Goal: Contribute content

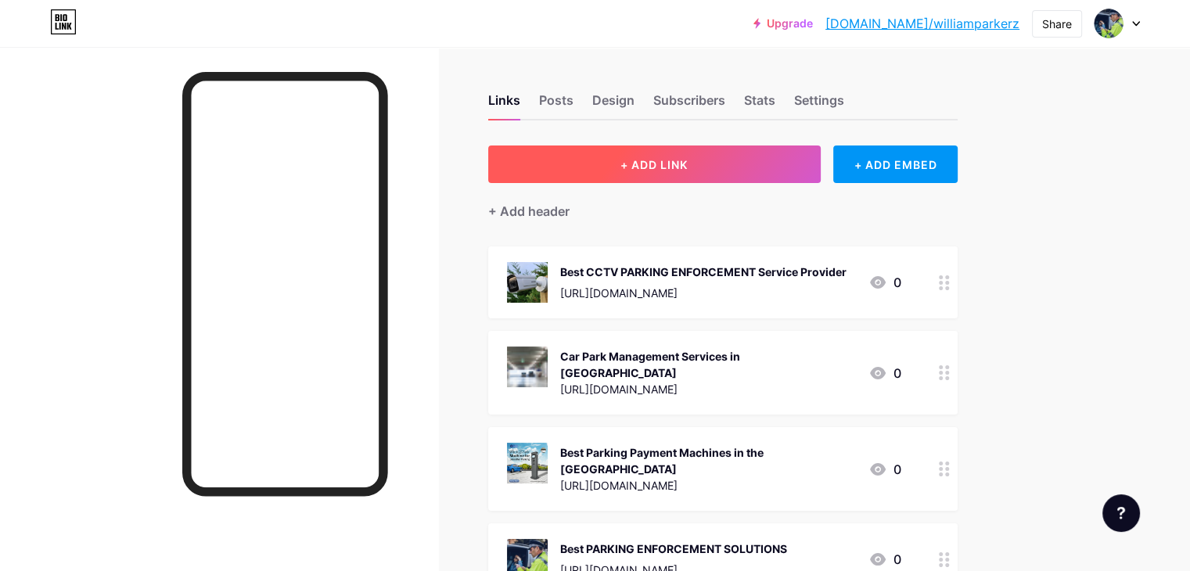
click at [688, 167] on span "+ ADD LINK" at bounding box center [653, 164] width 67 height 13
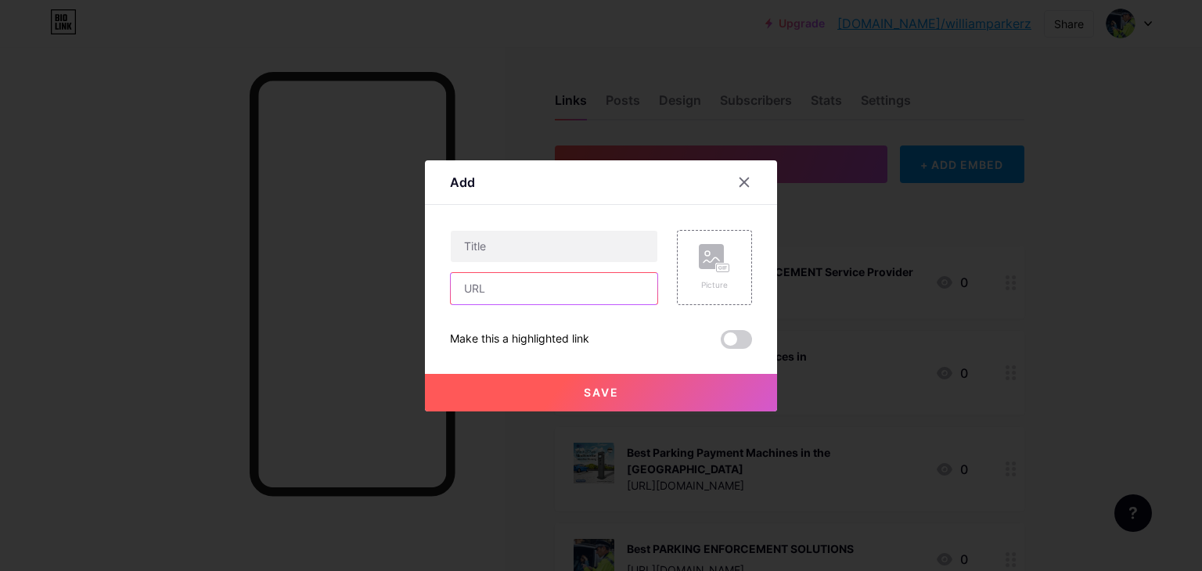
click at [487, 288] on input "text" at bounding box center [554, 288] width 207 height 31
paste input "[URL][DOMAIN_NAME]"
type input "[URL][DOMAIN_NAME]"
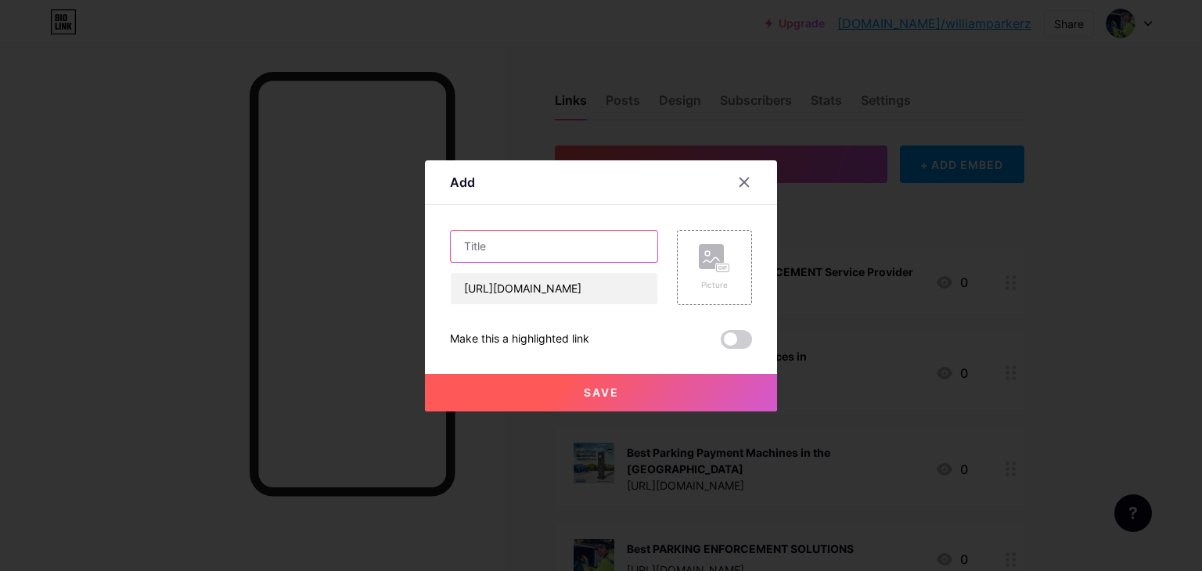
click at [493, 242] on input "text" at bounding box center [554, 246] width 207 height 31
paste input "ANPR Parking Solutions For Car Parks in the [GEOGRAPHIC_DATA]"
type input "ANPR Parking Solutions For Car Parks in the [GEOGRAPHIC_DATA]"
click at [737, 334] on span at bounding box center [735, 339] width 31 height 19
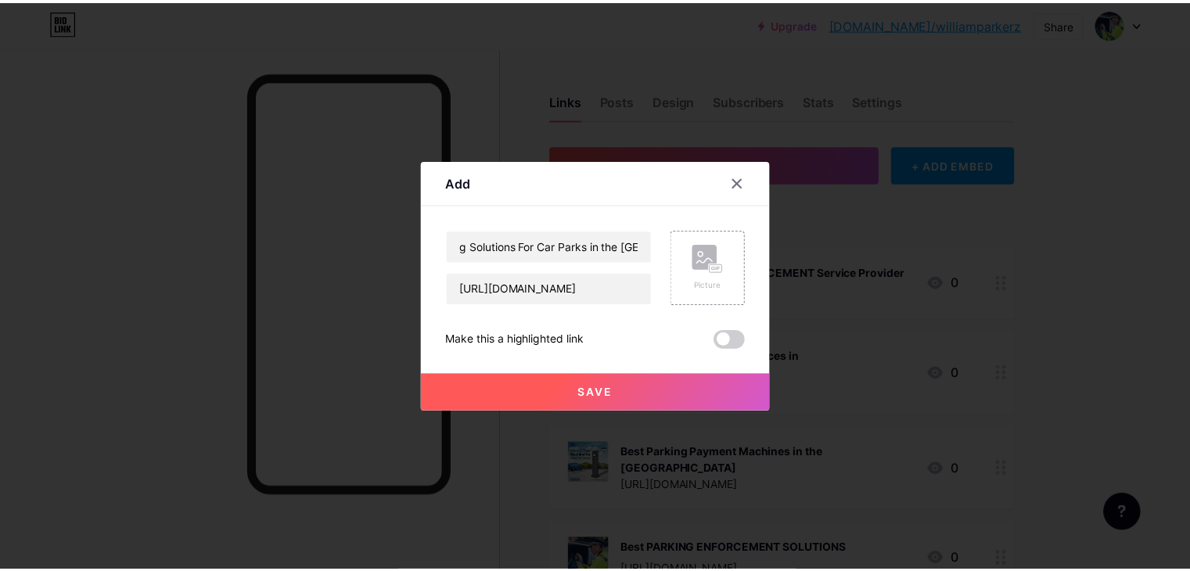
scroll to position [0, 0]
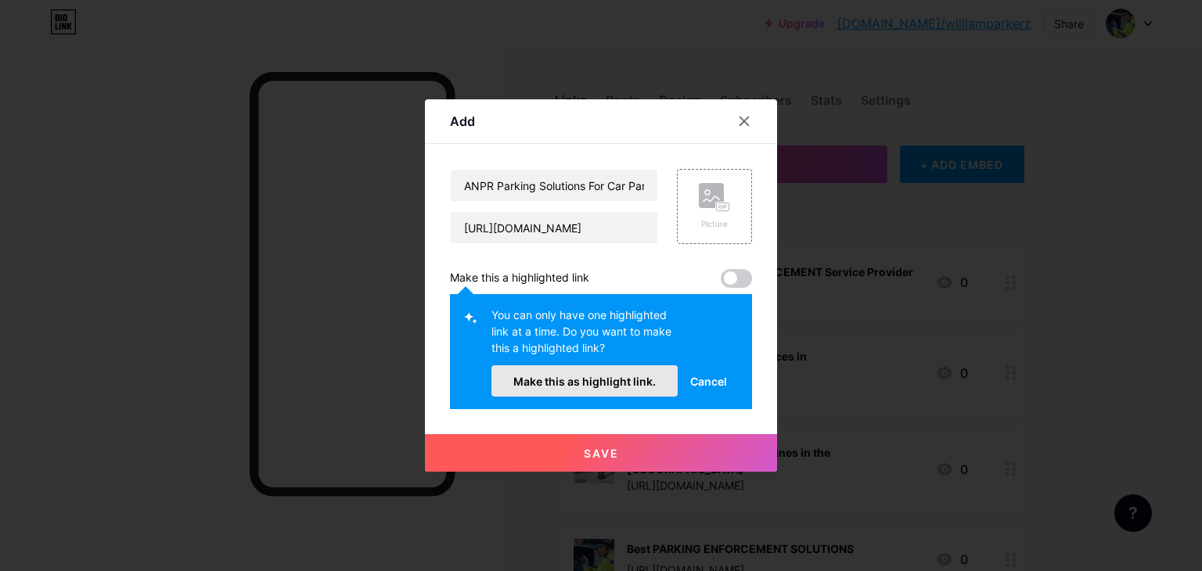
click at [611, 392] on button "Make this as highlight link." at bounding box center [584, 380] width 186 height 31
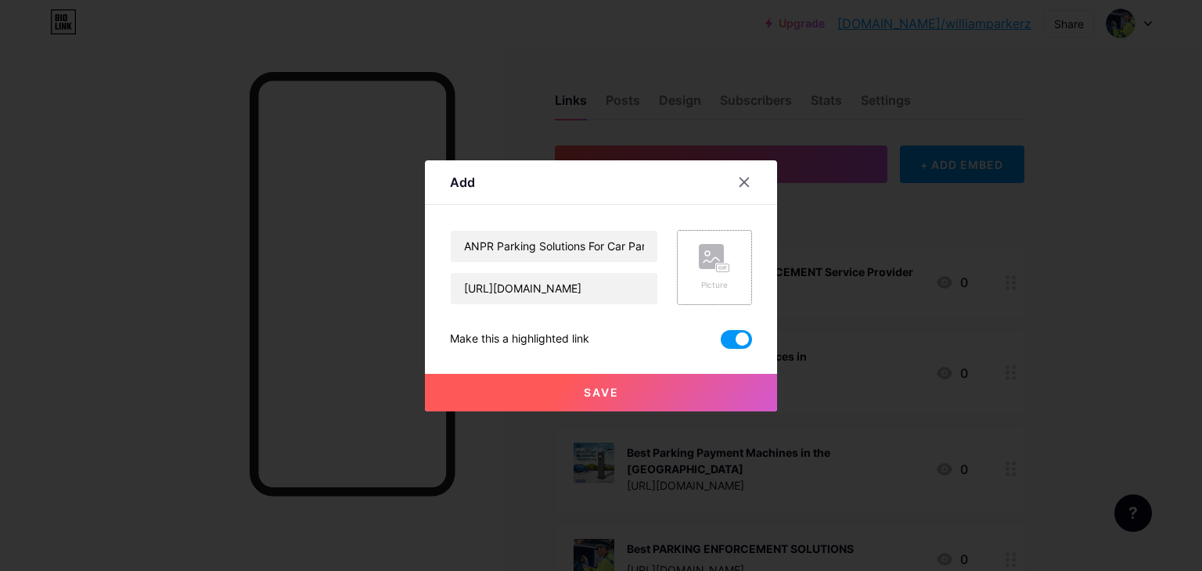
click at [716, 263] on rect at bounding box center [723, 267] width 14 height 9
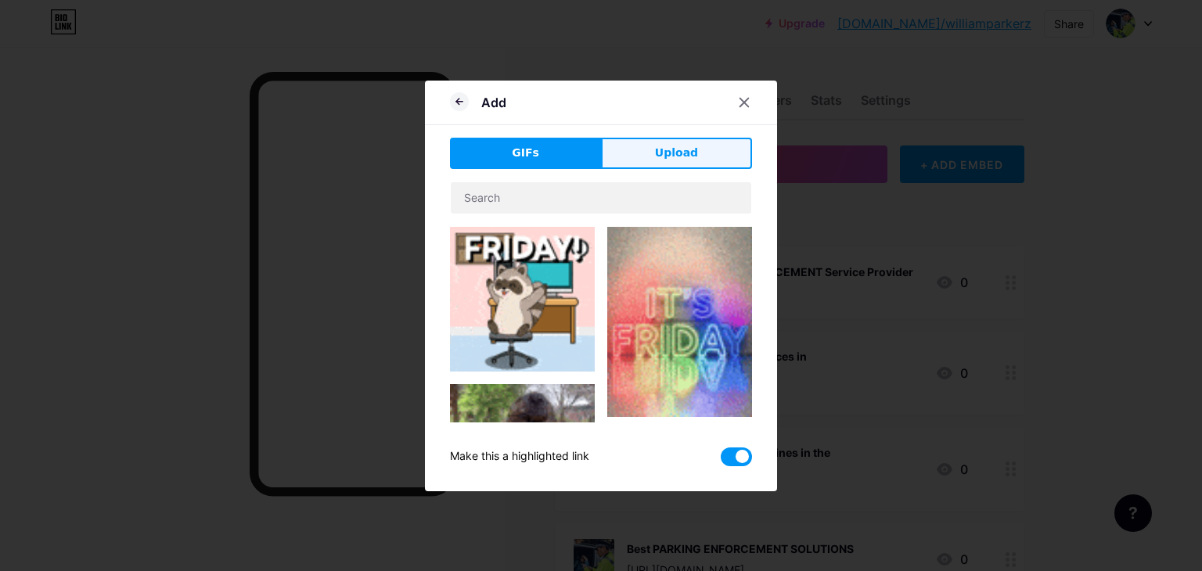
click at [660, 146] on span "Upload" at bounding box center [676, 153] width 43 height 16
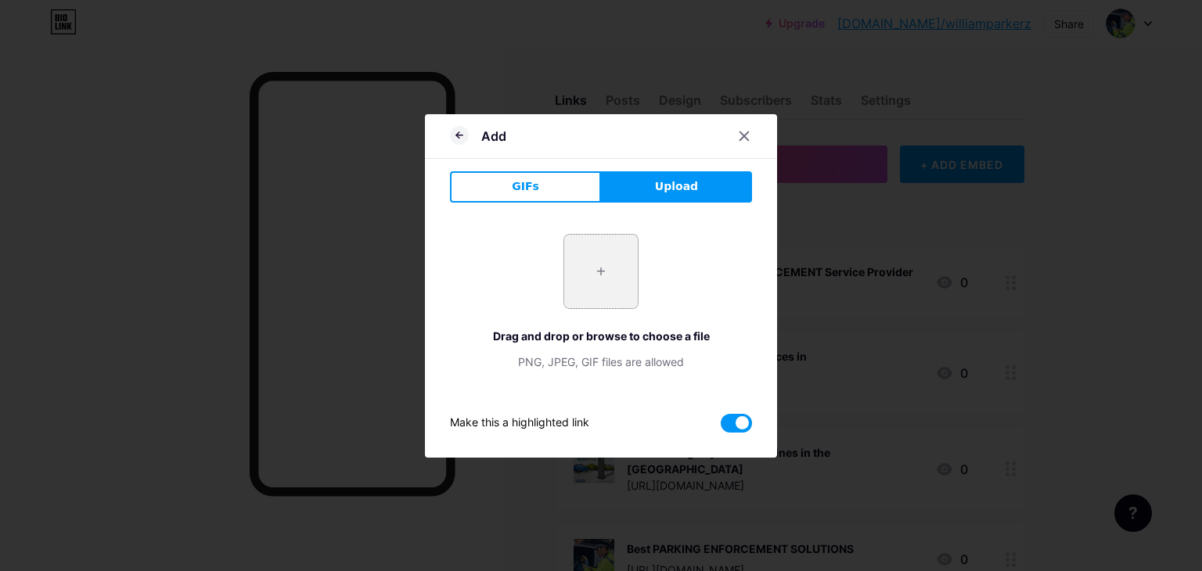
click at [607, 253] on input "file" at bounding box center [601, 272] width 74 height 74
type input "C:\fakepath\Artboard 1 (1).png"
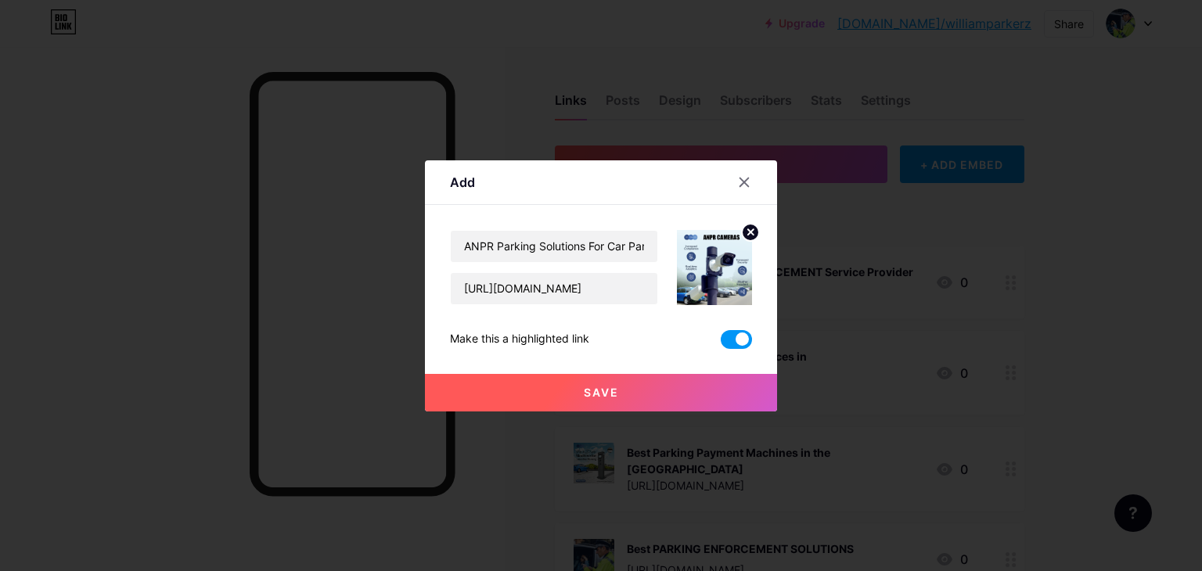
click at [626, 381] on button "Save" at bounding box center [601, 393] width 352 height 38
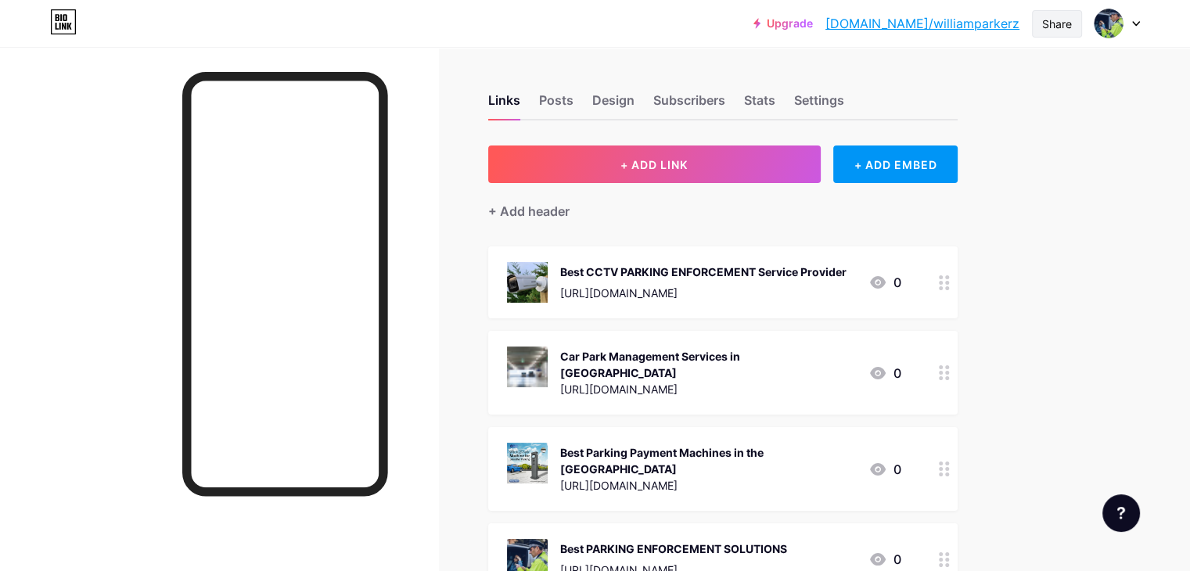
click at [1033, 14] on div "Share" at bounding box center [1057, 23] width 50 height 27
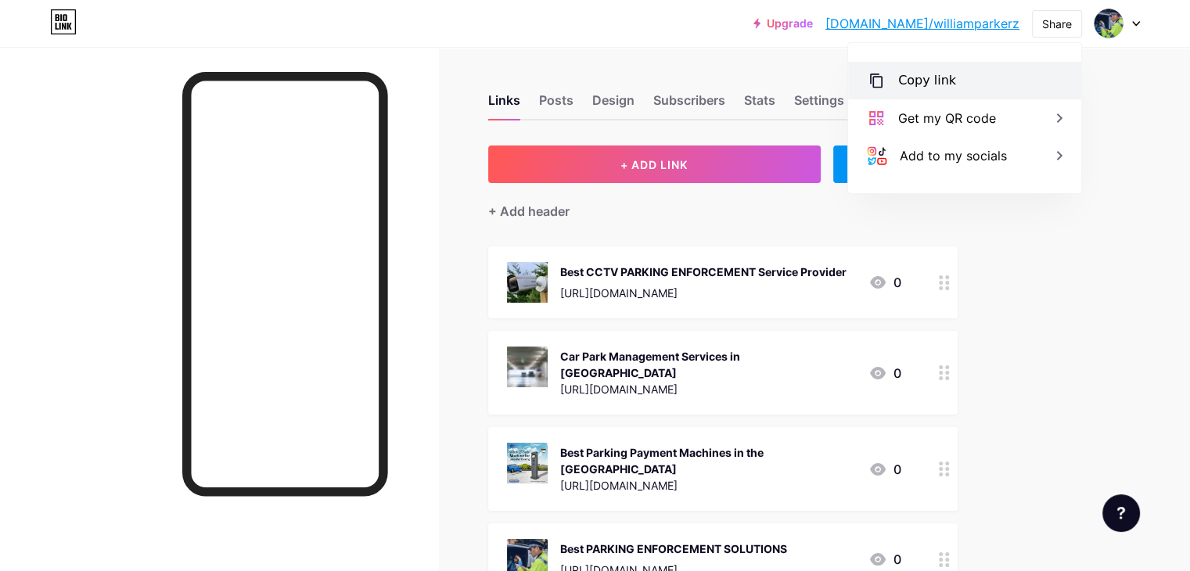
click at [988, 76] on div "Copy link" at bounding box center [964, 81] width 233 height 38
